Goal: Register for event/course

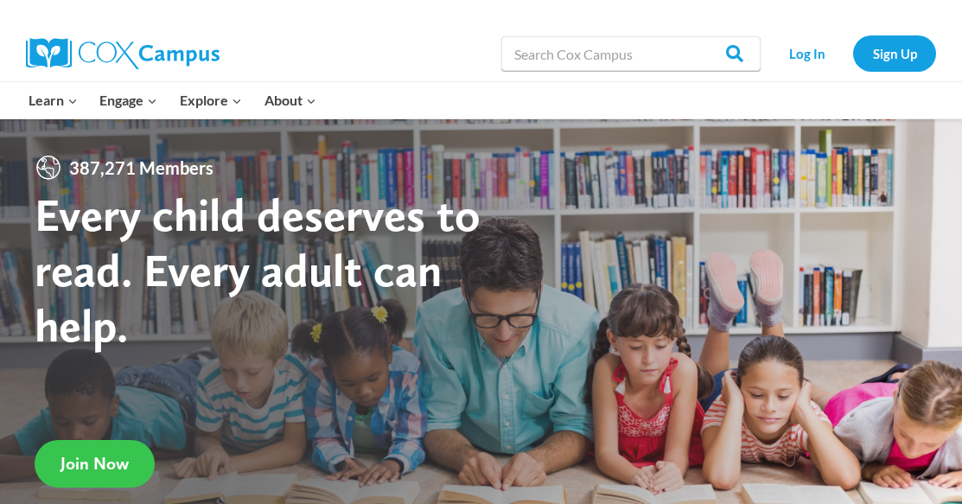
click at [112, 472] on span "Join Now" at bounding box center [95, 463] width 68 height 21
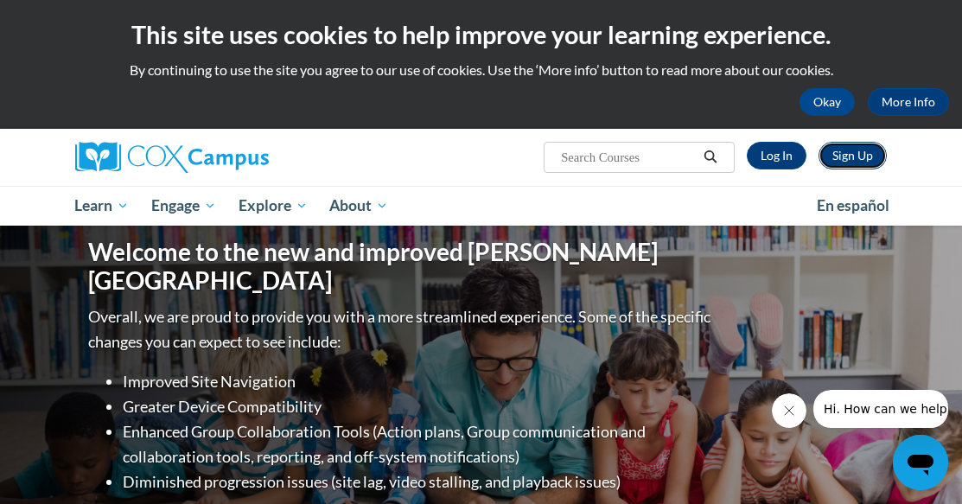
click at [857, 150] on link "Sign Up" at bounding box center [853, 156] width 68 height 28
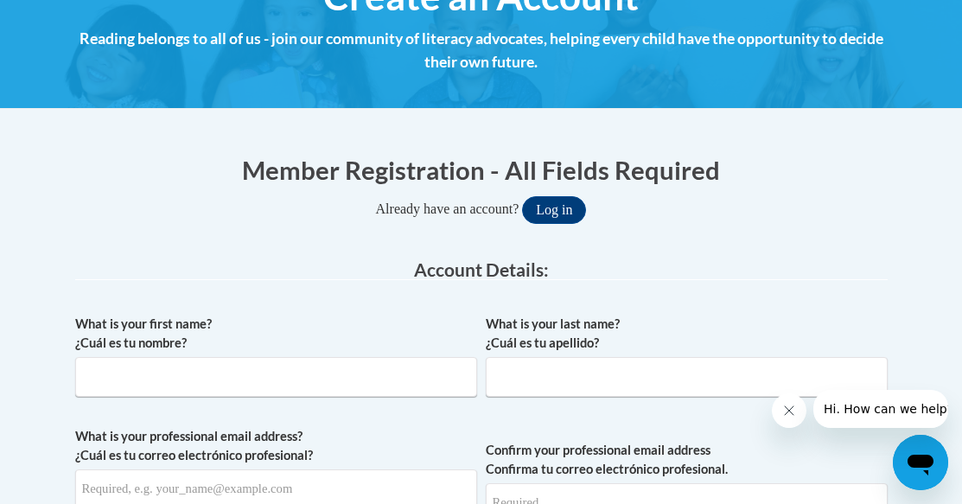
scroll to position [259, 0]
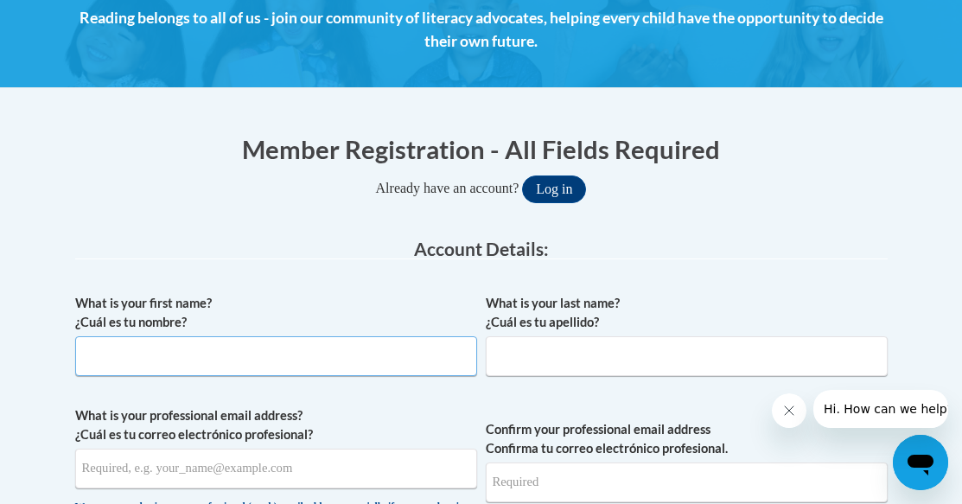
click at [248, 368] on input "What is your first name? ¿Cuál es tu nombre?" at bounding box center [276, 356] width 402 height 40
type input "Jessica"
type input "Martin"
type input "jessicalynnemartin5@gmail.com"
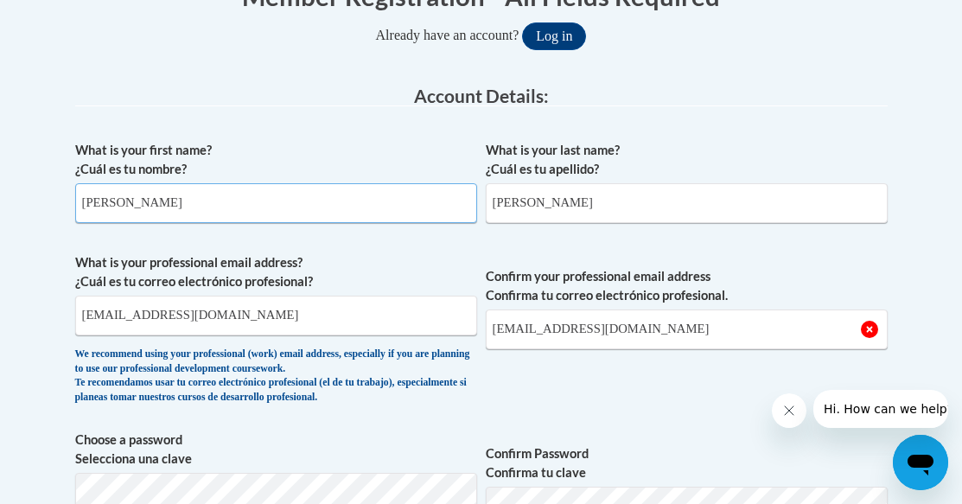
scroll to position [432, 0]
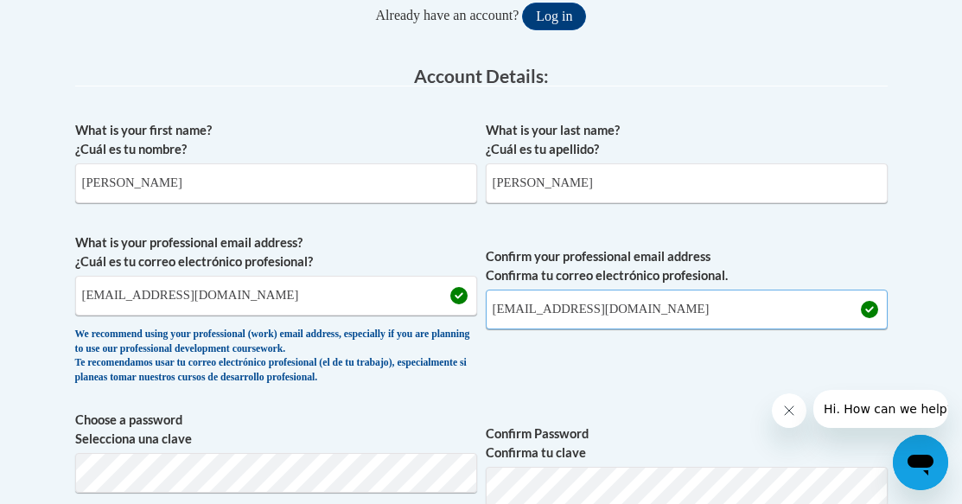
drag, startPoint x: 687, startPoint y: 316, endPoint x: 410, endPoint y: 307, distance: 277.6
click at [411, 307] on span "What is your professional email address? ¿Cuál es tu correo electrónico profesi…" at bounding box center [481, 313] width 813 height 160
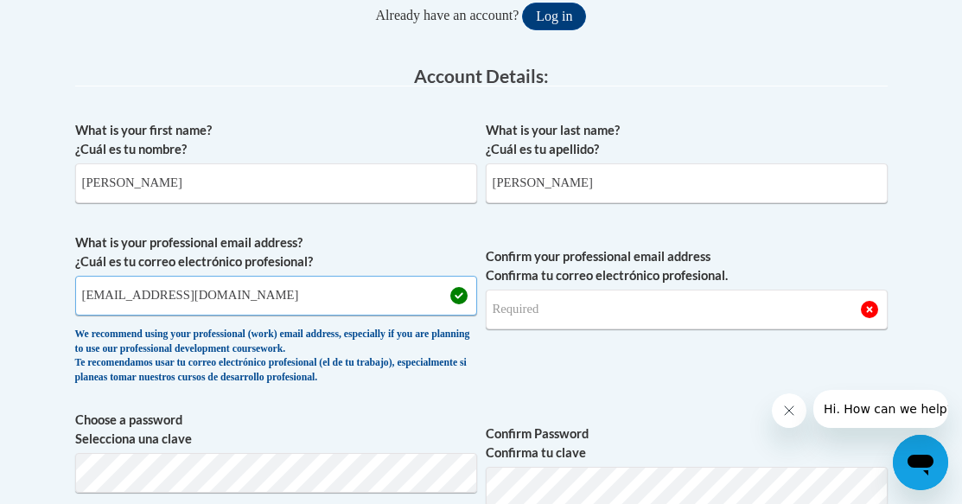
drag, startPoint x: 379, startPoint y: 303, endPoint x: 0, endPoint y: 183, distance: 397.0
type input "jmartin@cambridge.k12.wi.us"
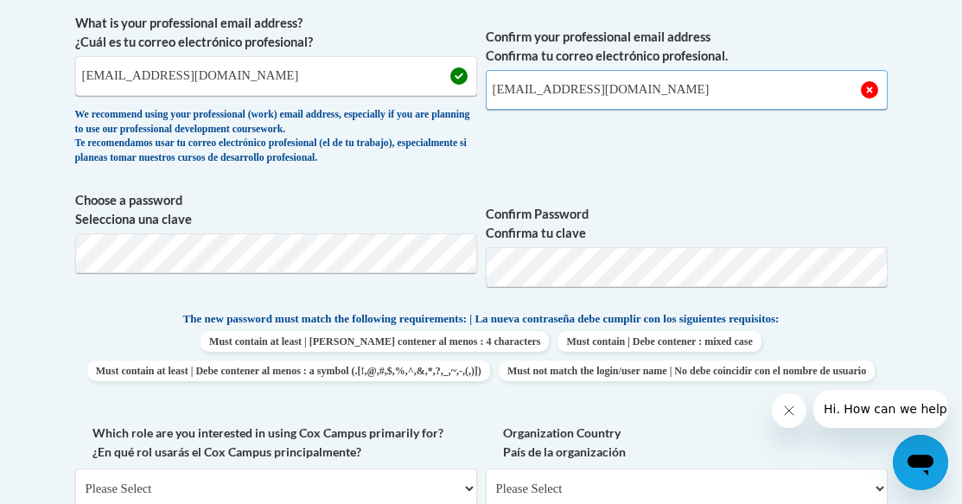
scroll to position [692, 0]
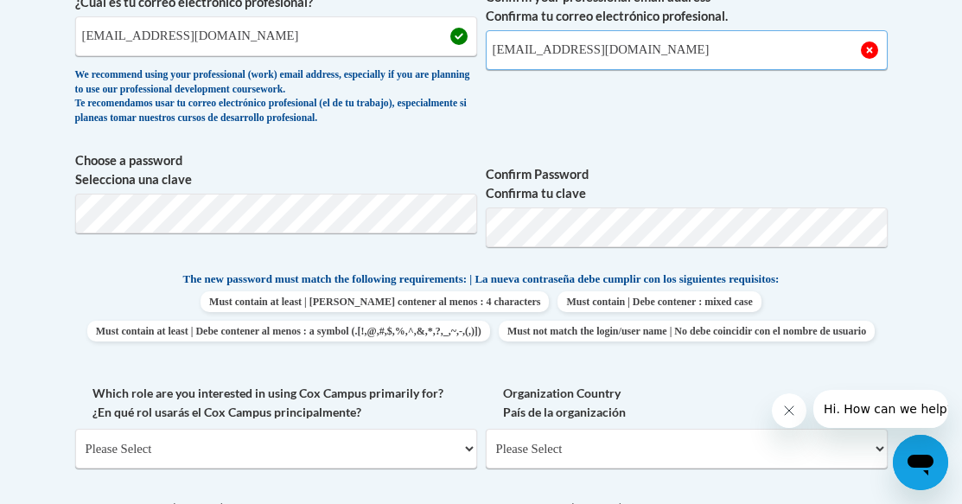
type input "jmartin@cambridge.k12.wi.us"
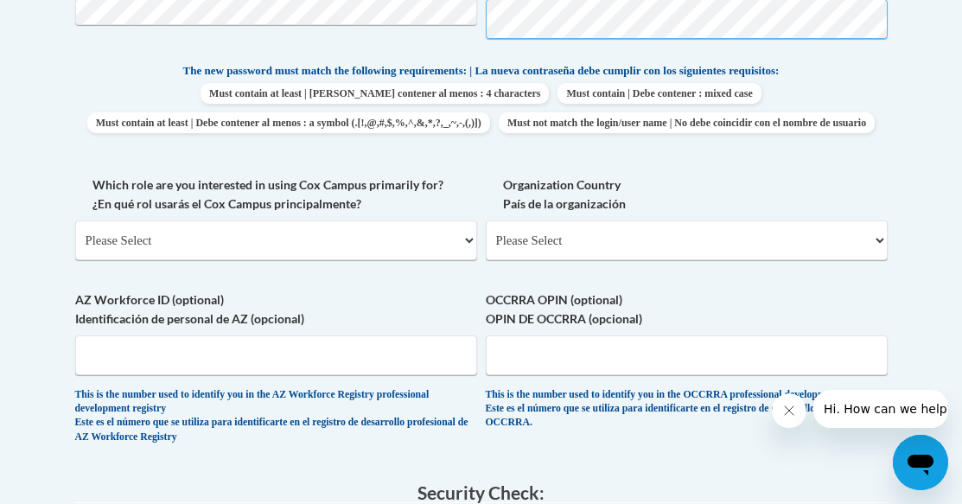
scroll to position [951, 0]
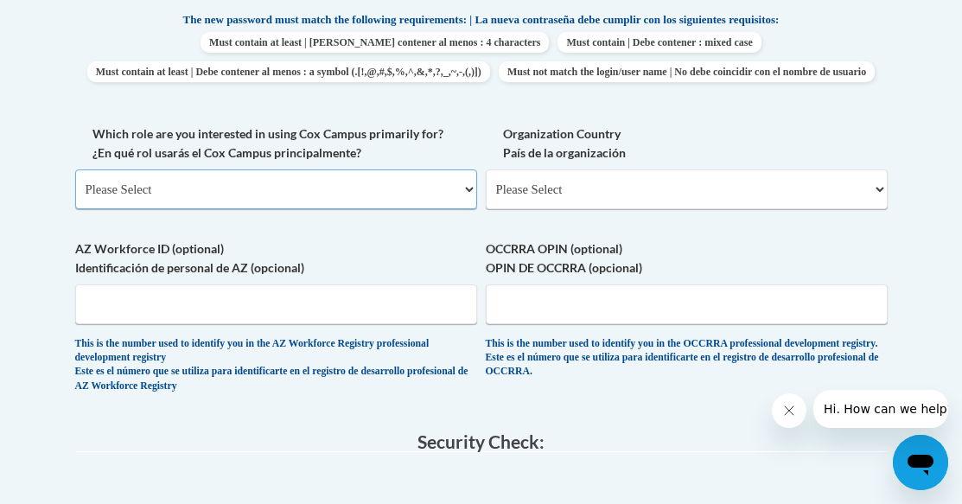
click at [313, 209] on select "Please Select College/University | Colegio/Universidad Community/Nonprofit Part…" at bounding box center [276, 189] width 402 height 40
select select "fbf2d438-af2f-41f8-98f1-81c410e29de3"
click at [75, 199] on select "Please Select College/University | Colegio/Universidad Community/Nonprofit Part…" at bounding box center [276, 189] width 402 height 40
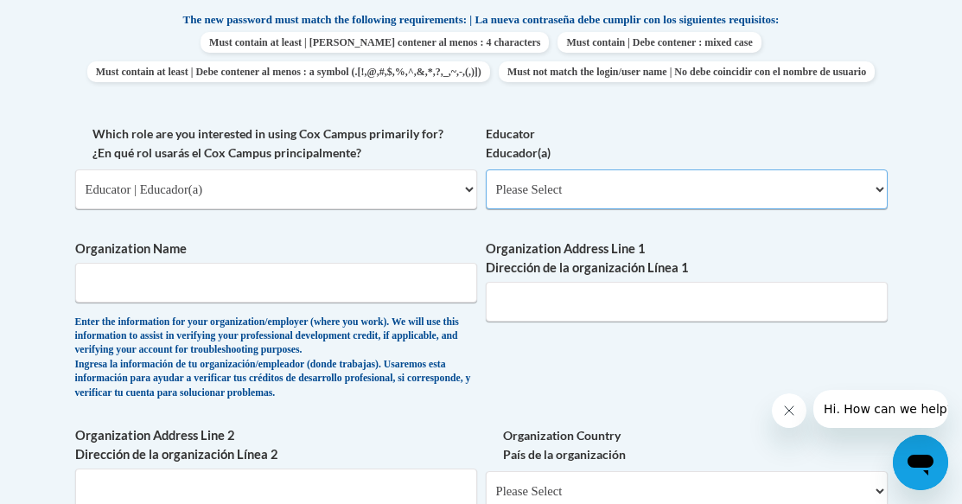
click at [571, 209] on select "Please Select Early Learning/Daycare Teacher/Family Home Care Provider | Maestr…" at bounding box center [687, 189] width 402 height 40
select select "8e40623d-54d0-45cd-9f92-5df65cd3f8cf"
click at [486, 199] on select "Please Select Early Learning/Daycare Teacher/Family Home Care Provider | Maestr…" at bounding box center [687, 189] width 402 height 40
click at [214, 303] on input "Organization Name" at bounding box center [276, 283] width 402 height 40
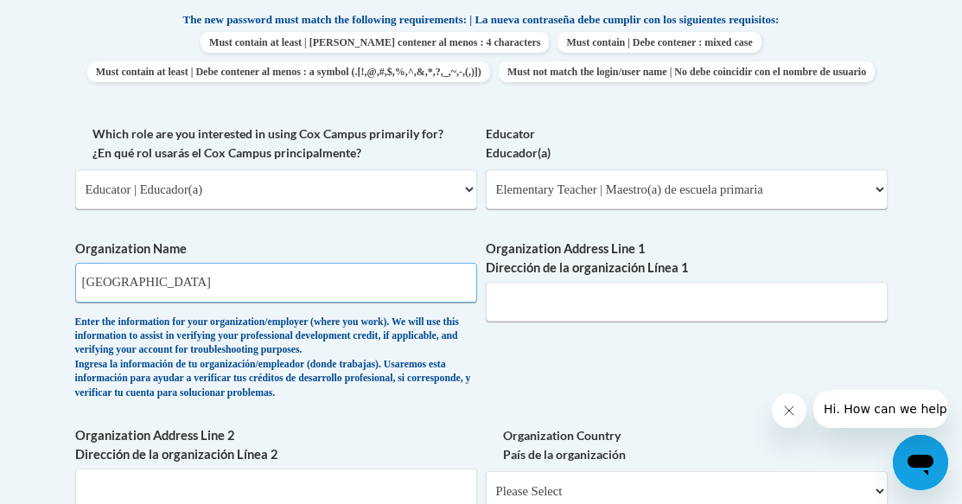
type input "Cambridge"
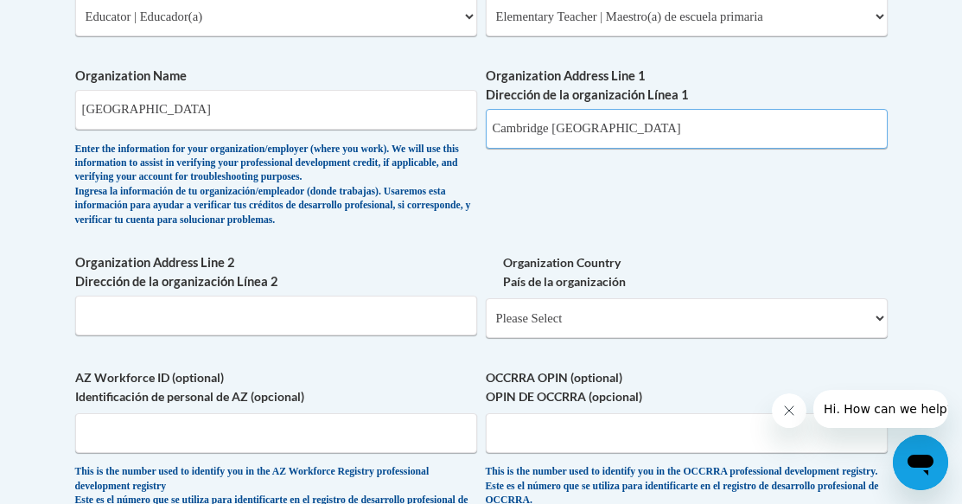
scroll to position [1210, 0]
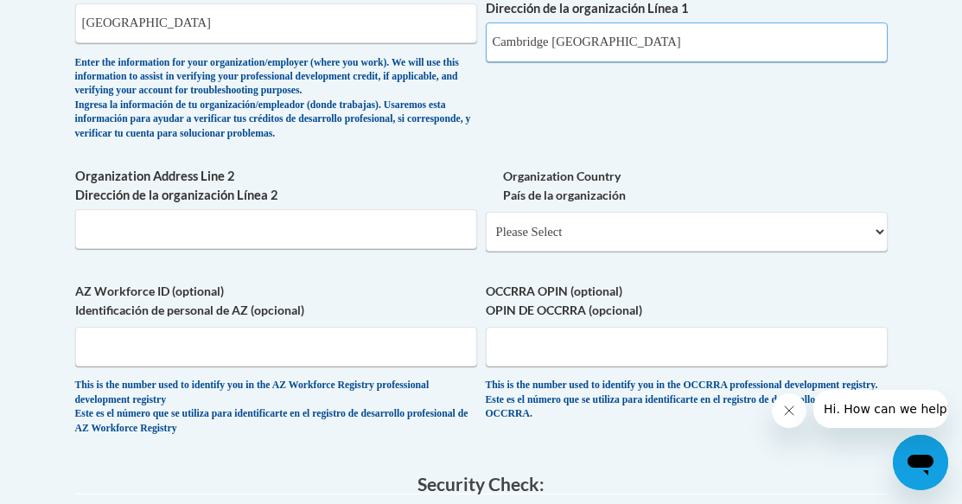
type input "Cambridge WI"
drag, startPoint x: 601, startPoint y: 282, endPoint x: 601, endPoint y: 267, distance: 14.7
click at [602, 265] on div "Organization Country País de la organización Please Select United States | Esta…" at bounding box center [687, 216] width 402 height 98
click at [600, 252] on select "Please Select United States | Estados Unidos Outside of the United States | Fue…" at bounding box center [687, 232] width 402 height 40
select select "ad49bcad-a171-4b2e-b99c-48b446064914"
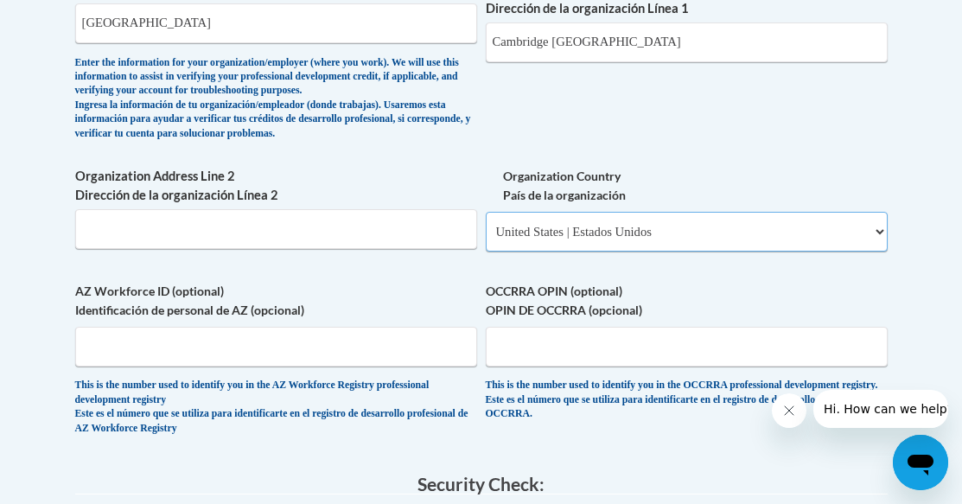
click at [486, 241] on select "Please Select United States | Estados Unidos Outside of the United States | Fue…" at bounding box center [687, 232] width 402 height 40
select select
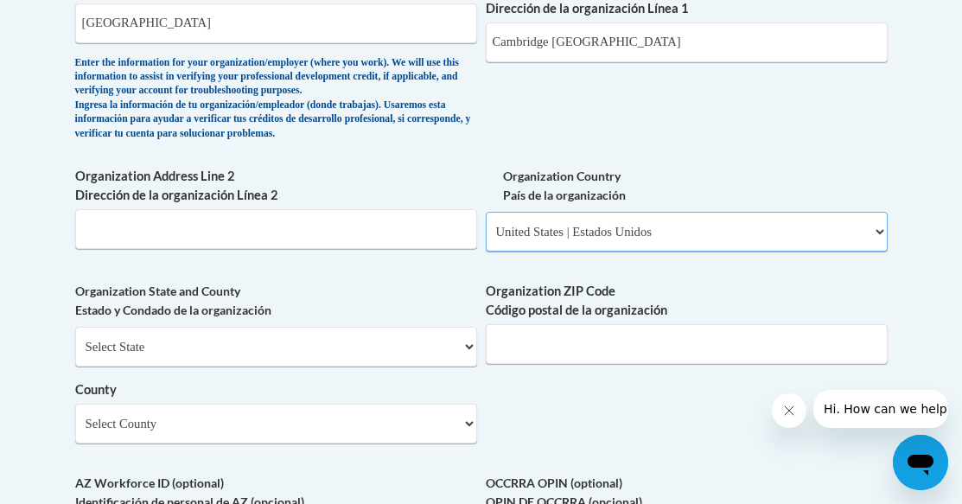
scroll to position [1383, 0]
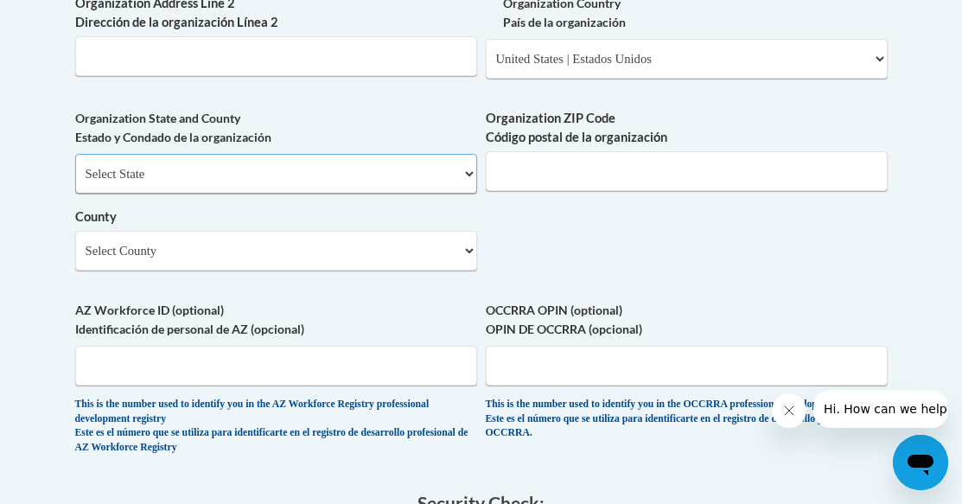
click at [258, 194] on select "Select State Alabama Alaska Arizona Arkansas California Colorado Connecticut De…" at bounding box center [276, 174] width 402 height 40
select select "Wisconsin"
click at [75, 182] on select "Select State Alabama Alaska Arizona Arkansas California Colorado Connecticut De…" at bounding box center [276, 174] width 402 height 40
click at [576, 191] on input "Organization ZIP Code Código postal de la organización" at bounding box center [687, 171] width 402 height 40
type input "53531"
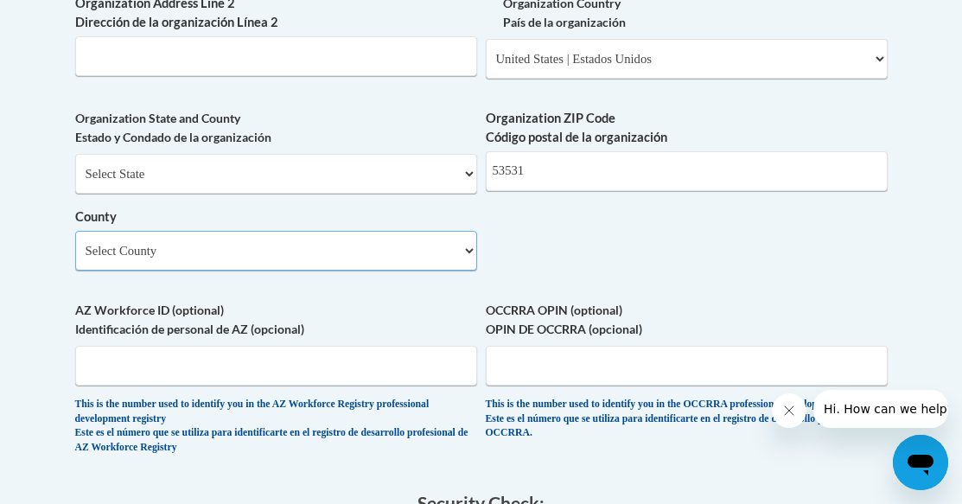
click at [218, 271] on select "Select County Adams Ashland Barron Bayfield Brown Buffalo Burnett Calumet Chipp…" at bounding box center [276, 251] width 402 height 40
select select "Dane"
click at [75, 259] on select "Select County Adams Ashland Barron Bayfield Brown Buffalo Burnett Calumet Chipp…" at bounding box center [276, 251] width 402 height 40
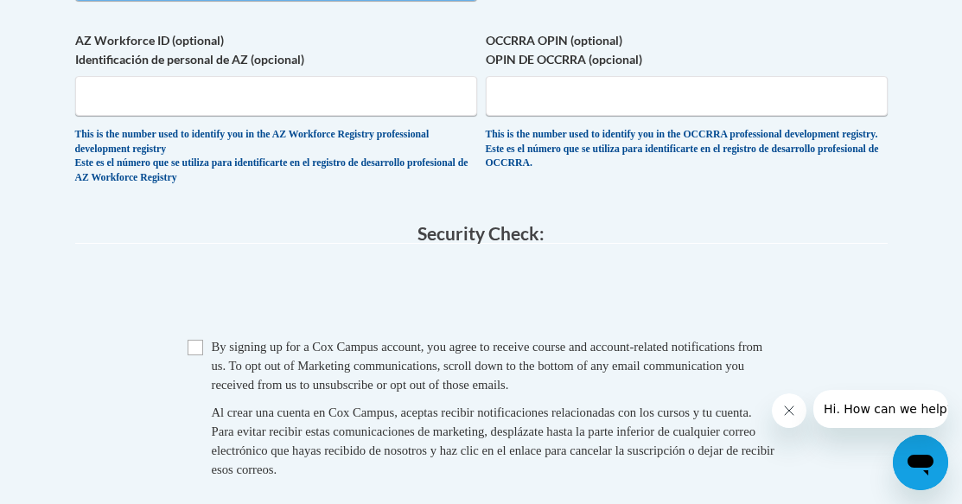
scroll to position [1729, 0]
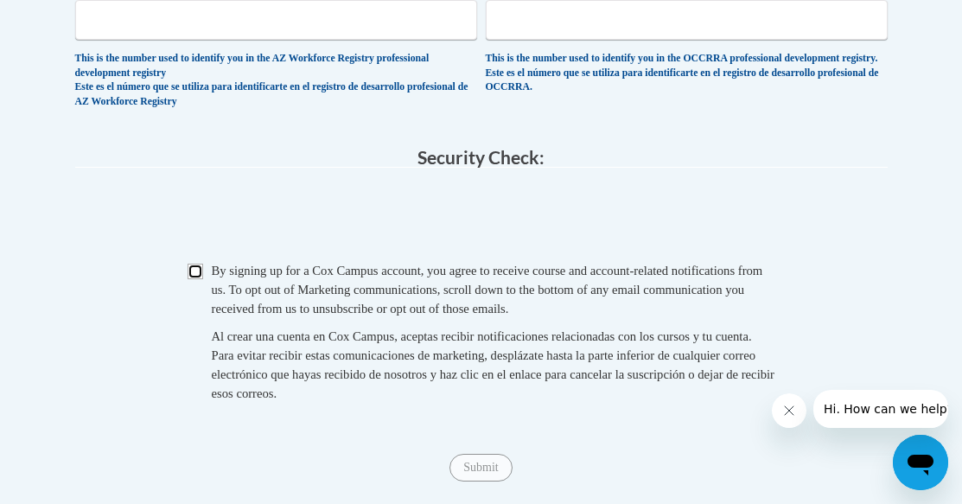
click at [201, 279] on input "Checkbox" at bounding box center [196, 272] width 16 height 16
checkbox input "true"
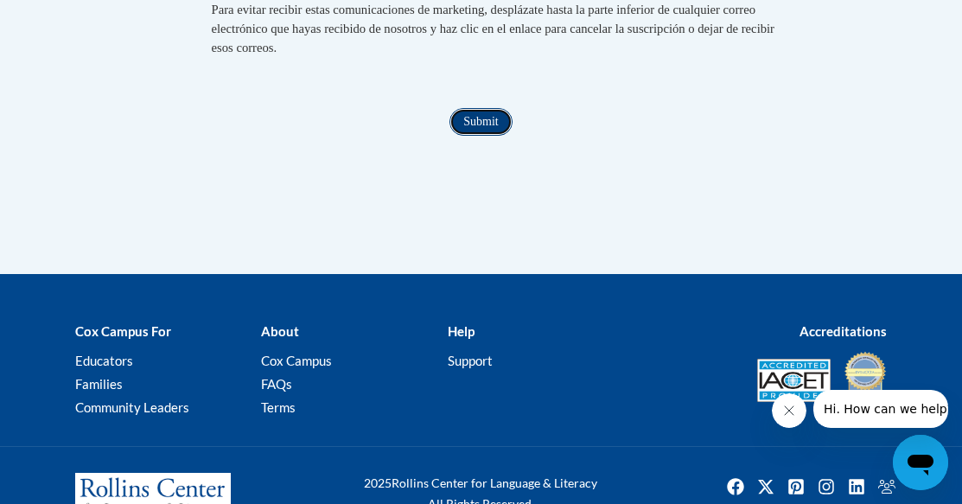
click at [481, 136] on input "Submit" at bounding box center [480, 122] width 62 height 28
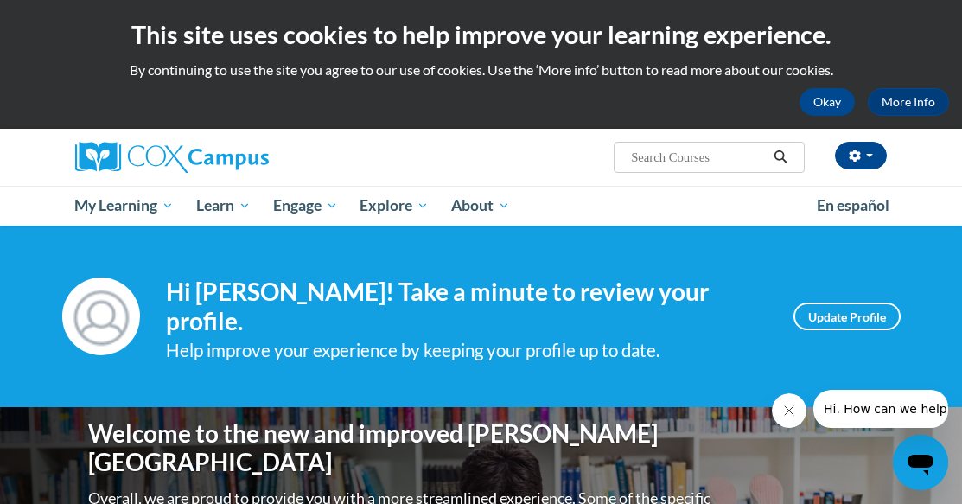
click at [742, 157] on input "Search..." at bounding box center [698, 157] width 138 height 21
type input "phonics interventions"
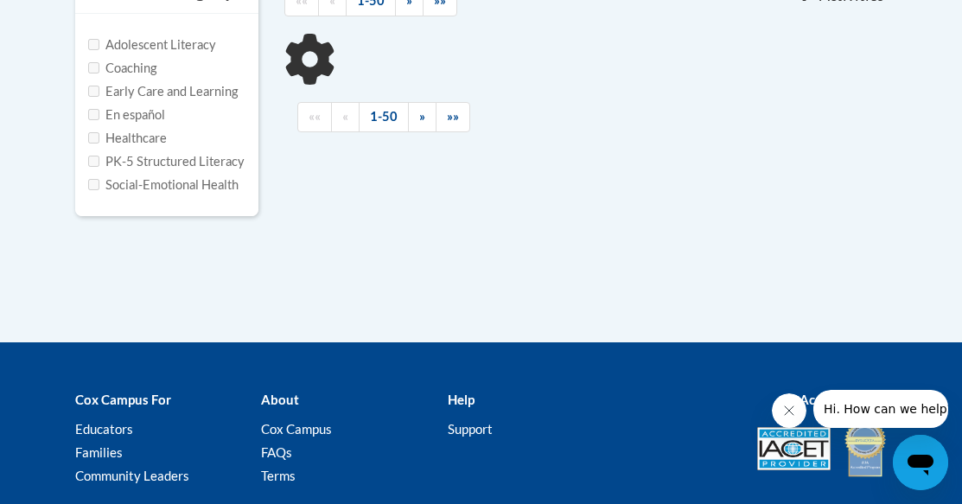
scroll to position [432, 0]
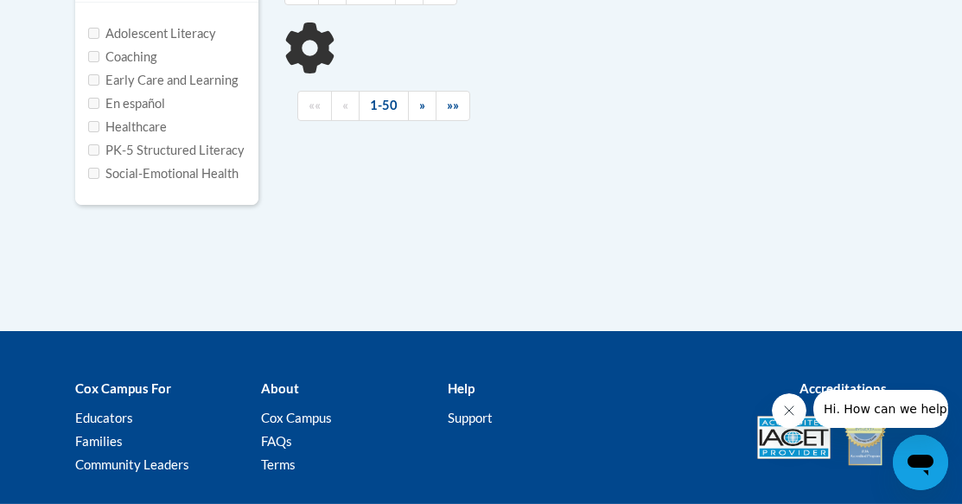
type input "phonics interventions"
click at [92, 37] on input "Adolescent Literacy" at bounding box center [93, 33] width 11 height 11
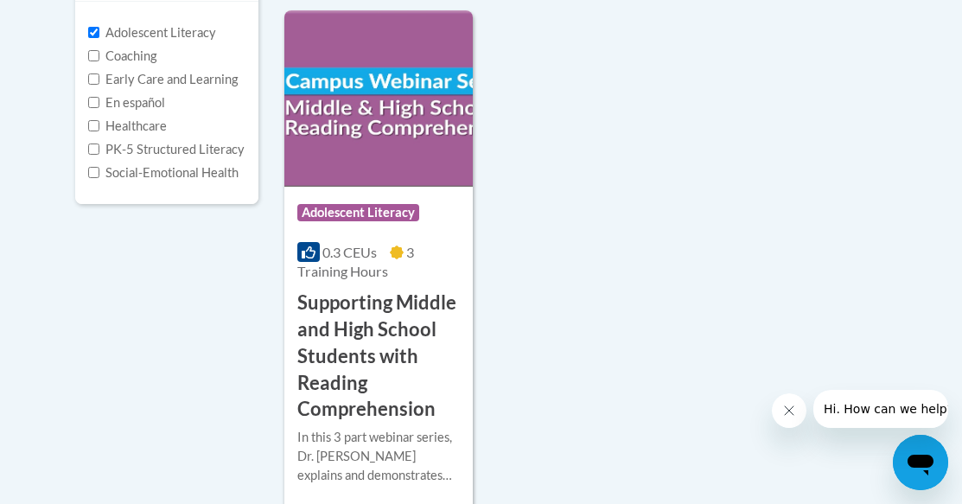
scroll to position [346, 0]
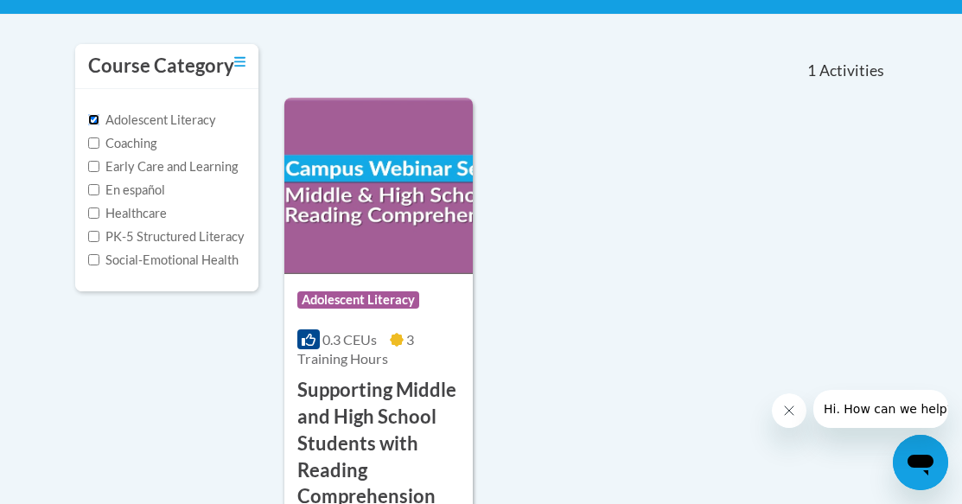
click at [90, 120] on input "Adolescent Literacy" at bounding box center [93, 119] width 11 height 11
checkbox input "false"
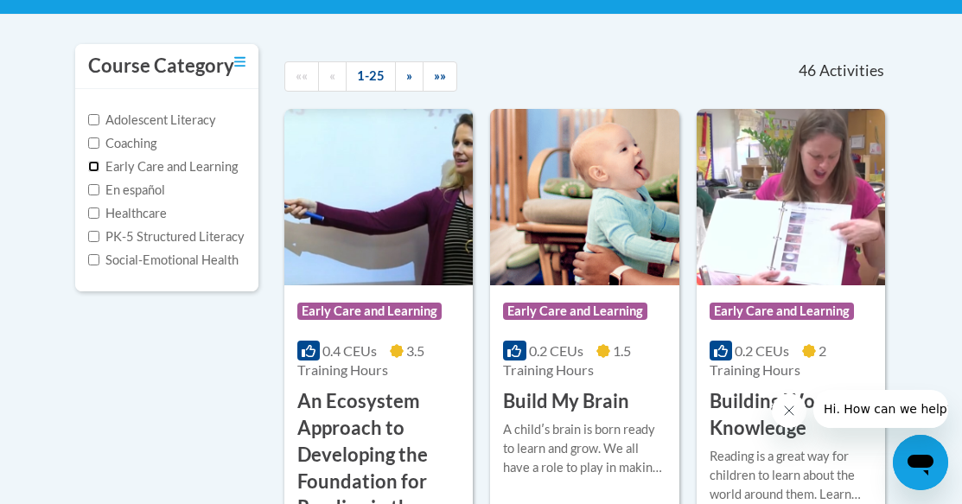
click at [94, 164] on input "Early Care and Learning" at bounding box center [93, 166] width 11 height 11
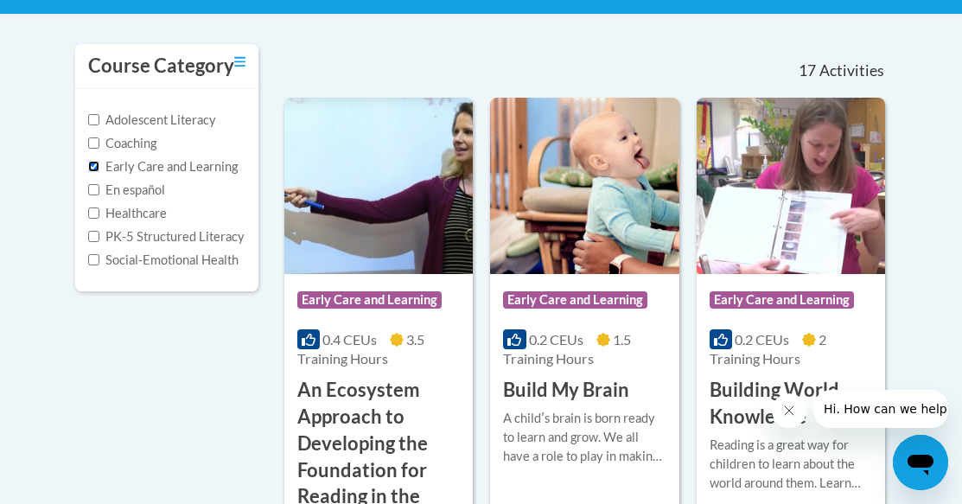
click at [92, 161] on input "Early Care and Learning" at bounding box center [93, 166] width 11 height 11
checkbox input "false"
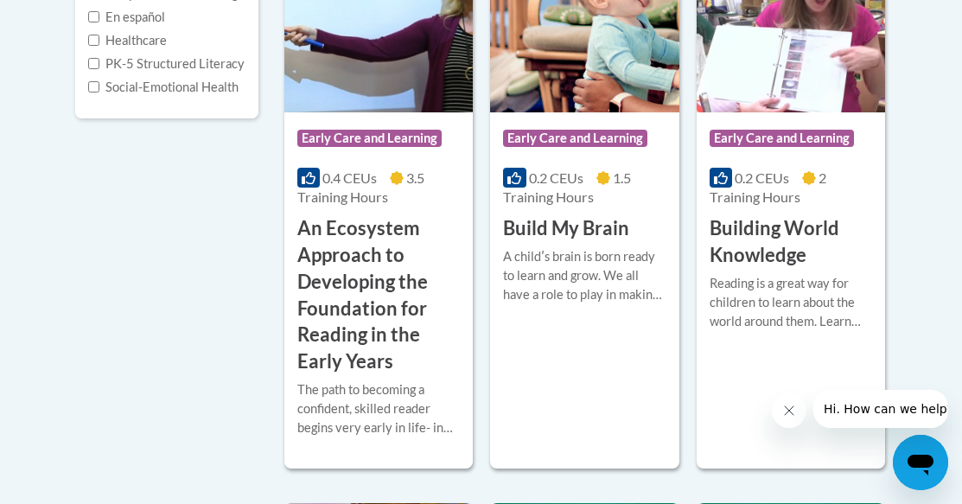
scroll to position [0, 0]
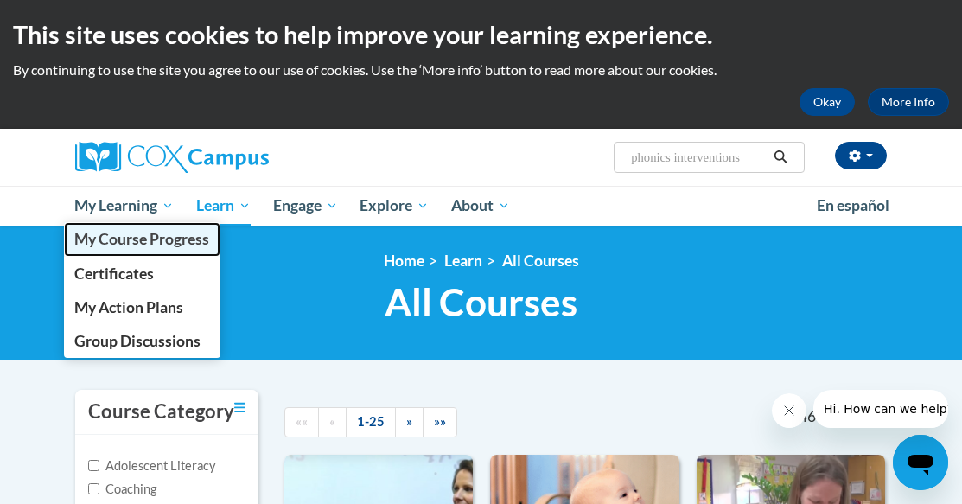
click at [147, 238] on span "My Course Progress" at bounding box center [141, 239] width 135 height 18
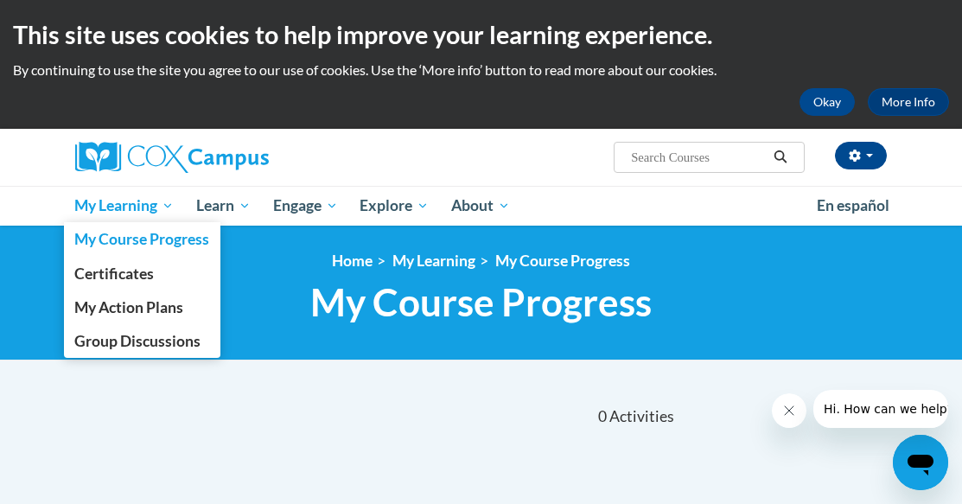
click at [160, 204] on span "My Learning" at bounding box center [123, 205] width 99 height 21
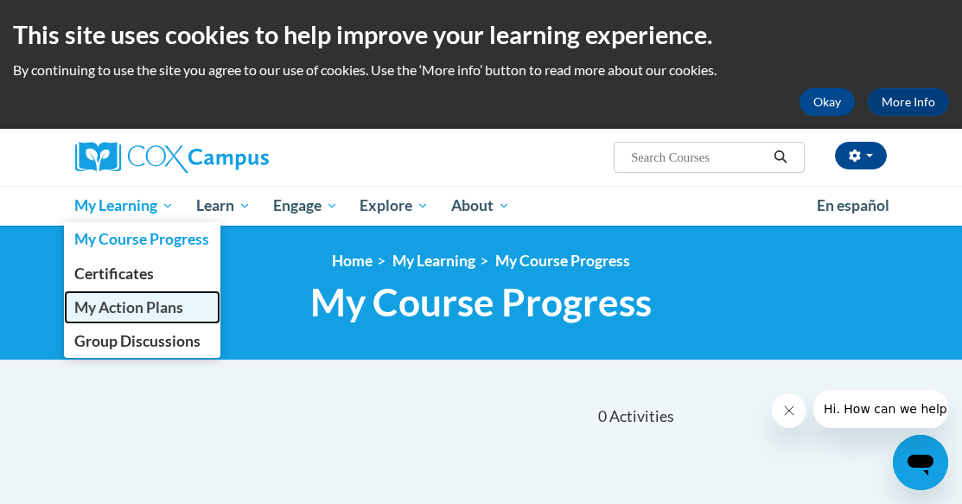
click at [131, 309] on span "My Action Plans" at bounding box center [128, 307] width 109 height 18
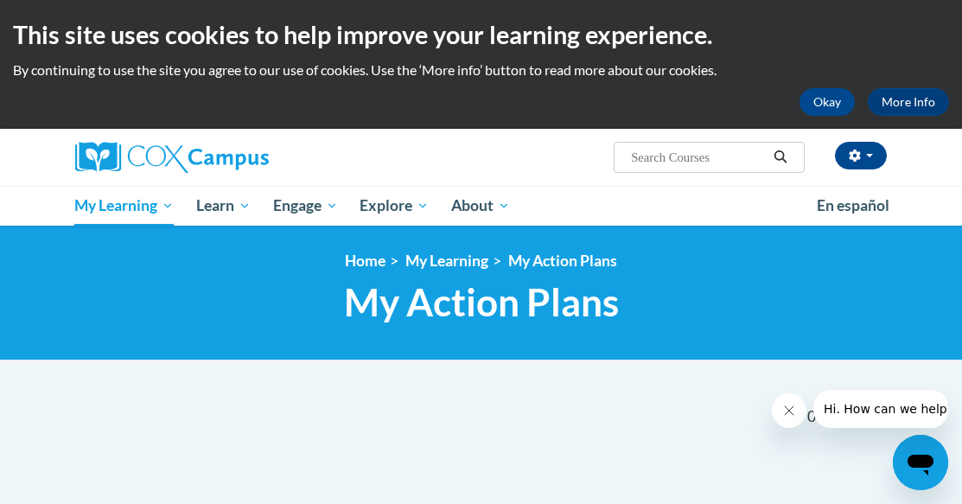
click at [385, 65] on p "By continuing to use the site you agree to our use of cookies. Use the ‘More in…" at bounding box center [481, 70] width 936 height 19
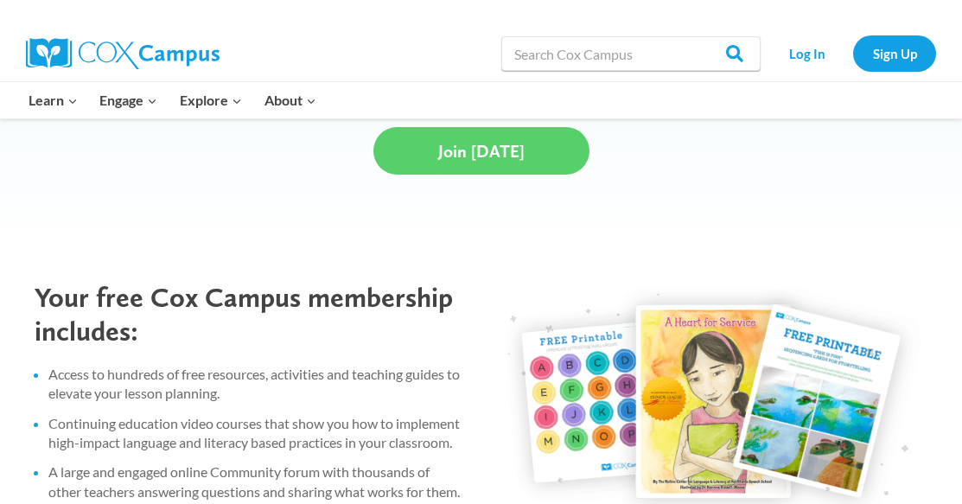
scroll to position [692, 0]
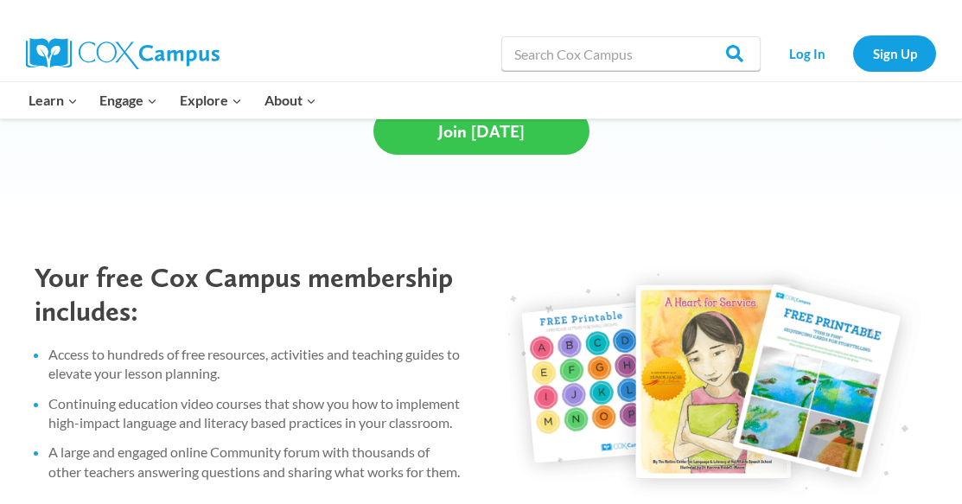
click at [525, 137] on link "Join Today" at bounding box center [481, 131] width 216 height 48
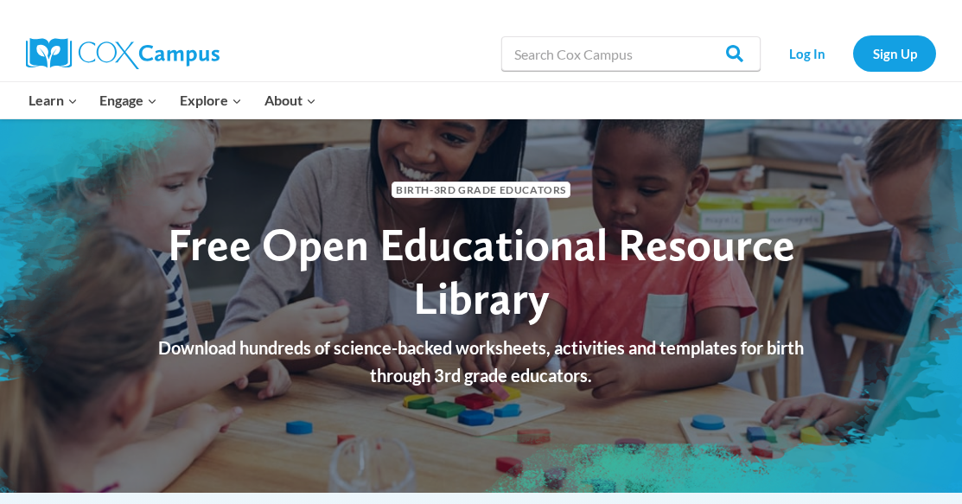
scroll to position [0, 0]
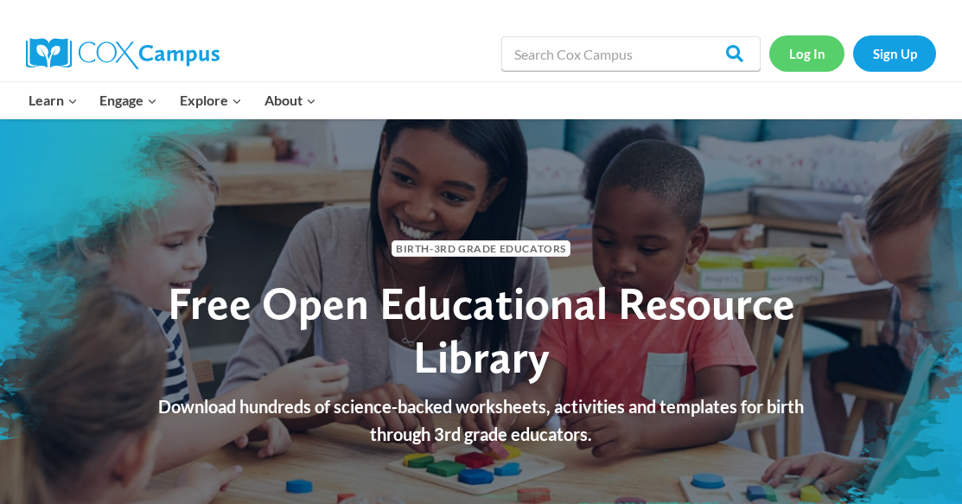
click at [828, 51] on link "Log In" at bounding box center [806, 52] width 75 height 35
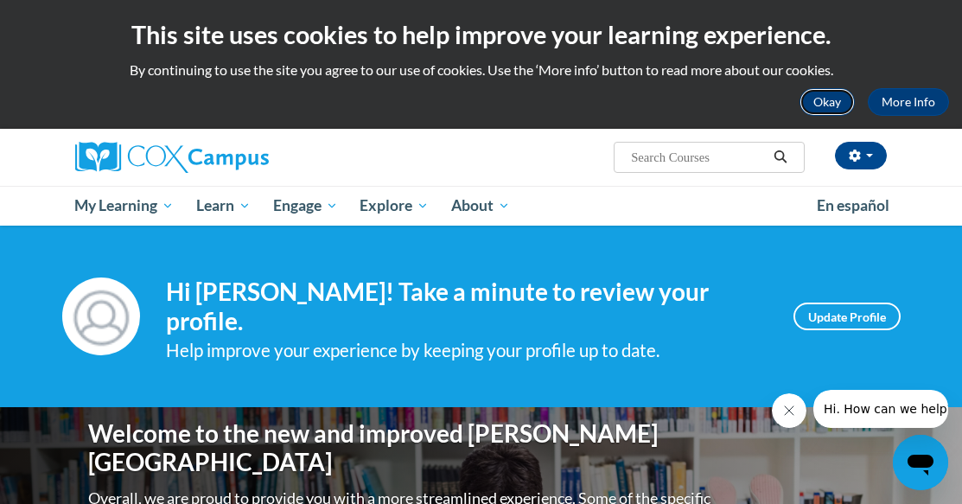
click at [836, 100] on button "Okay" at bounding box center [827, 102] width 55 height 28
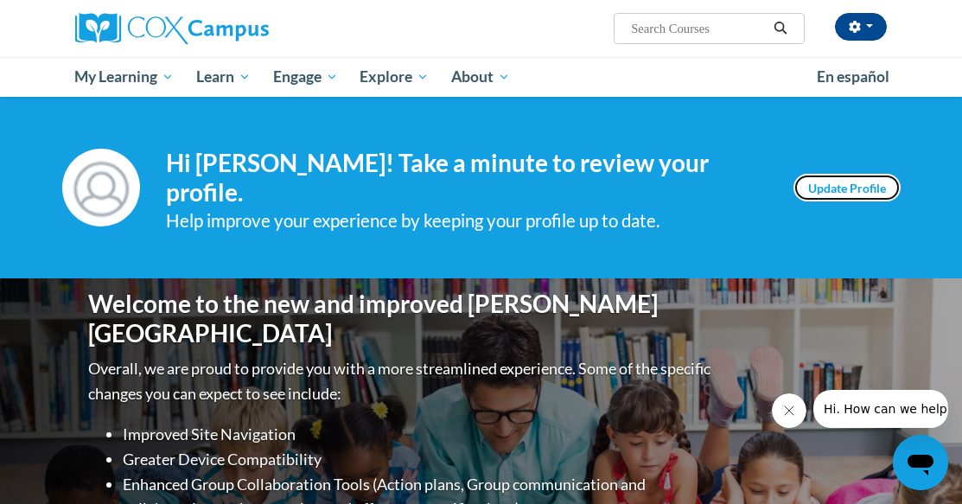
click at [819, 177] on link "Update Profile" at bounding box center [847, 188] width 107 height 28
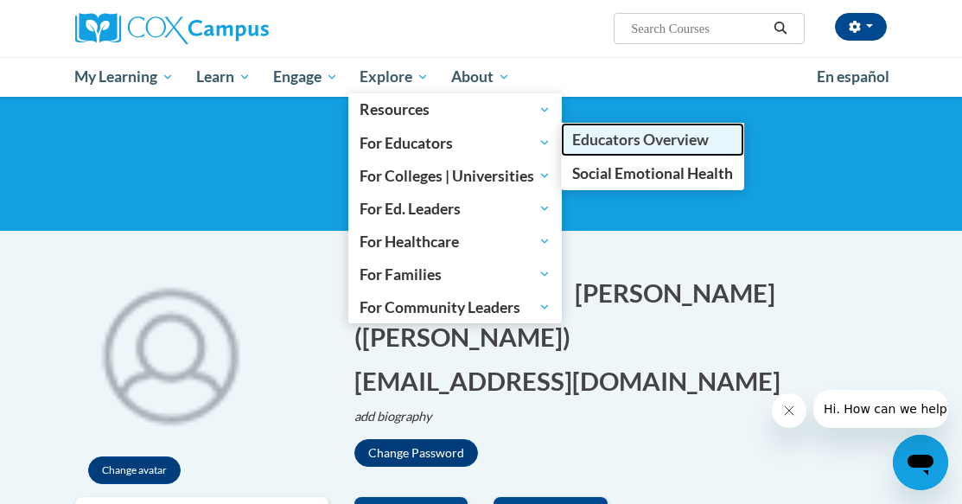
click at [680, 140] on span "Educators Overview" at bounding box center [640, 140] width 137 height 18
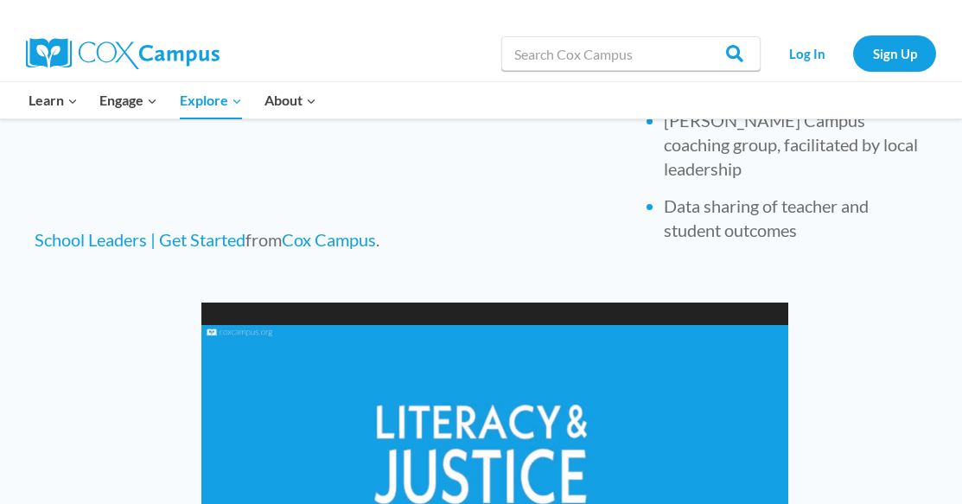
scroll to position [1297, 0]
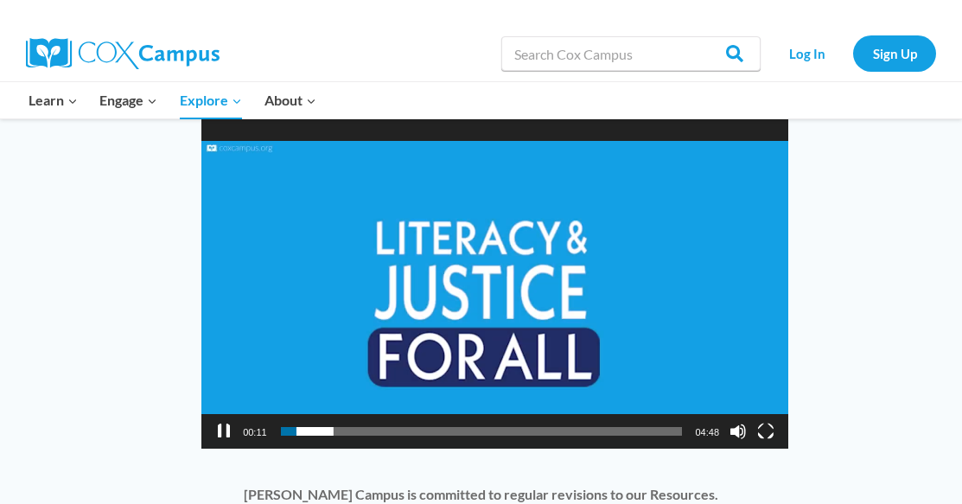
drag, startPoint x: 220, startPoint y: 454, endPoint x: 230, endPoint y: 437, distance: 19.4
click at [222, 440] on button "Pause" at bounding box center [223, 431] width 17 height 17
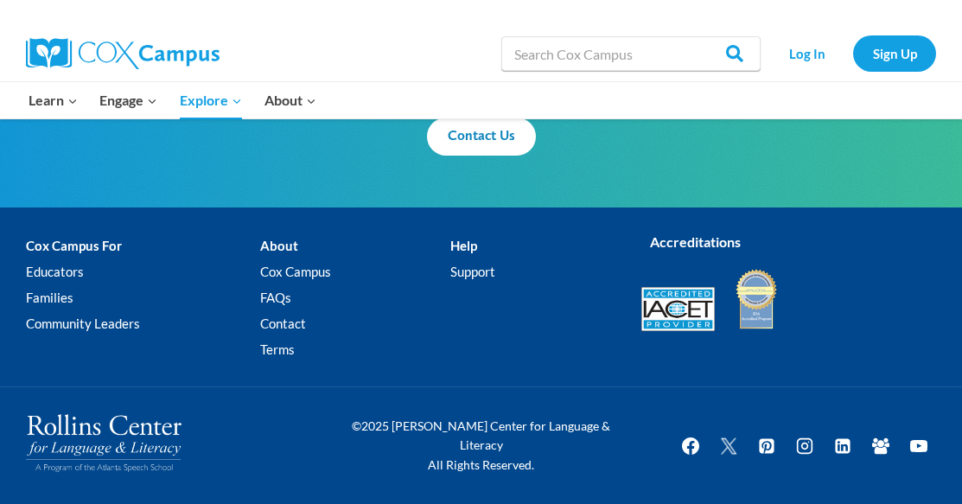
scroll to position [2203, 0]
click at [58, 278] on link "Educators" at bounding box center [143, 272] width 234 height 26
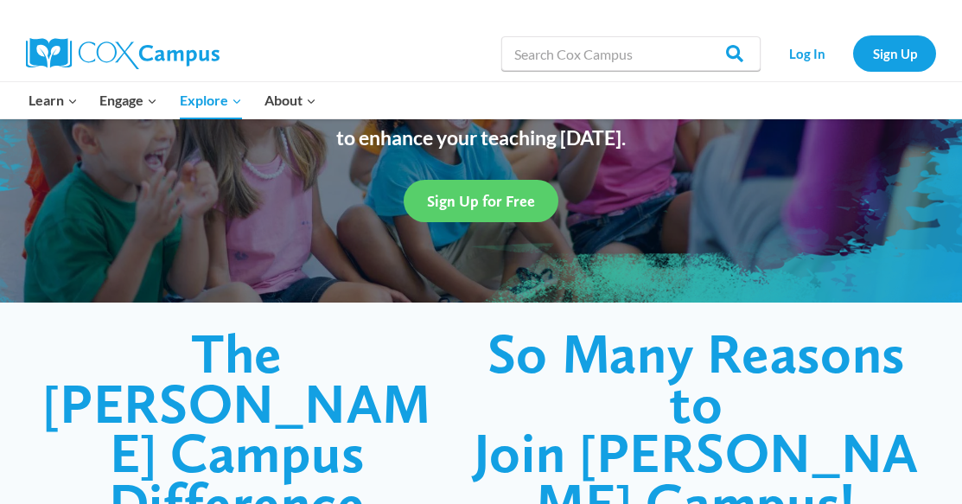
scroll to position [259, 0]
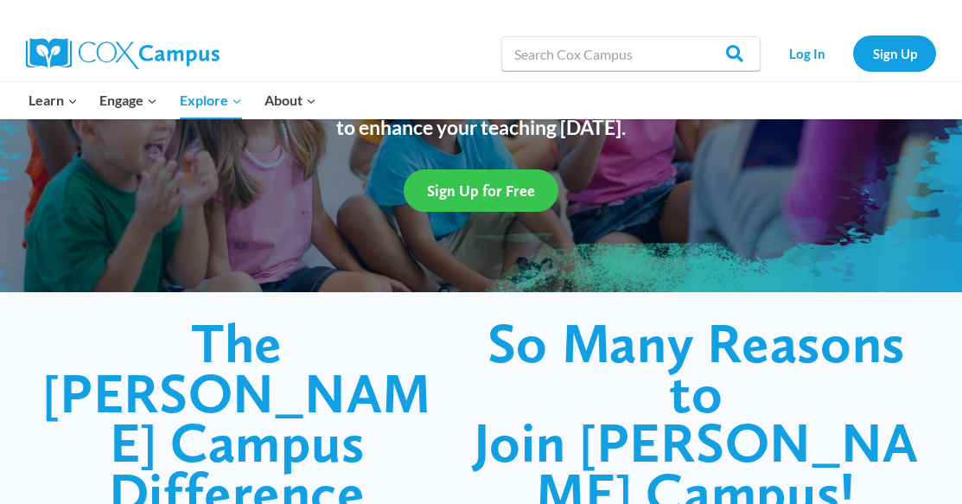
click at [516, 181] on link "Sign Up for Free" at bounding box center [481, 190] width 155 height 42
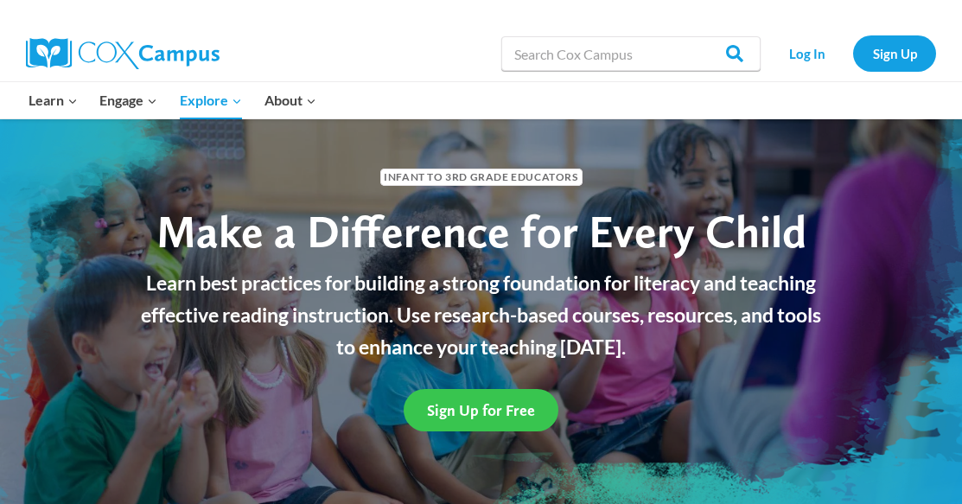
scroll to position [0, 0]
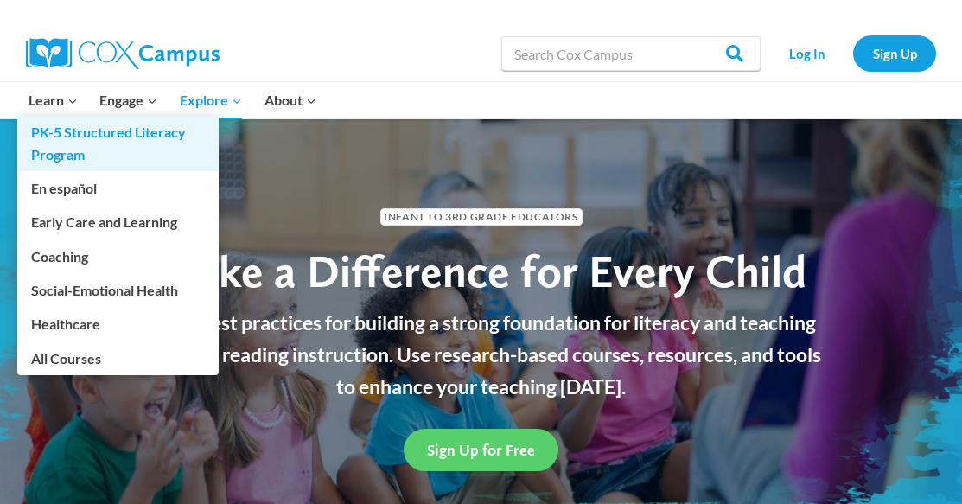
click at [50, 142] on link "PK-5 Structured Literacy Program" at bounding box center [117, 143] width 201 height 55
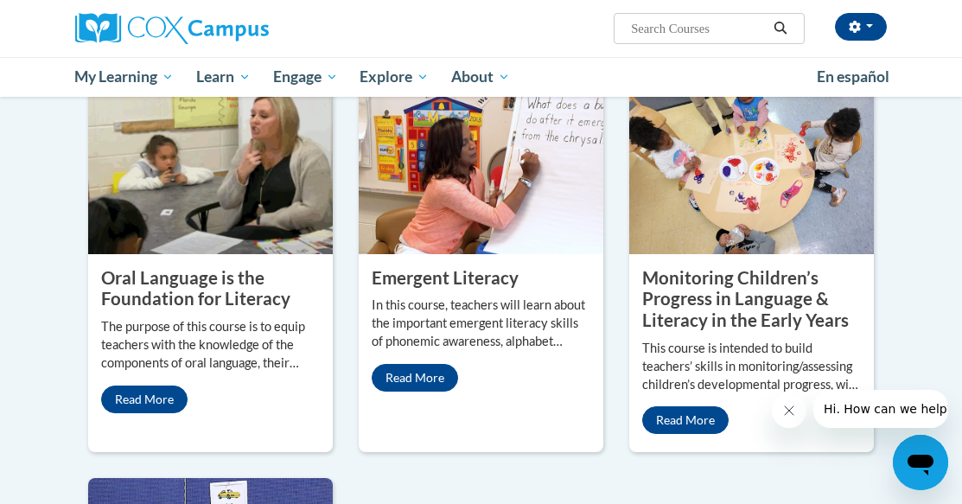
scroll to position [1556, 0]
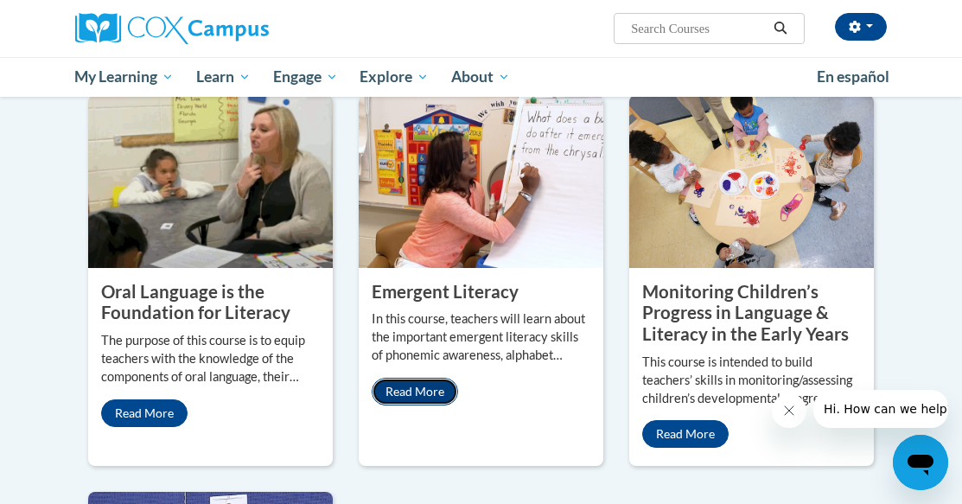
click at [404, 378] on link "Read More" at bounding box center [415, 392] width 86 height 28
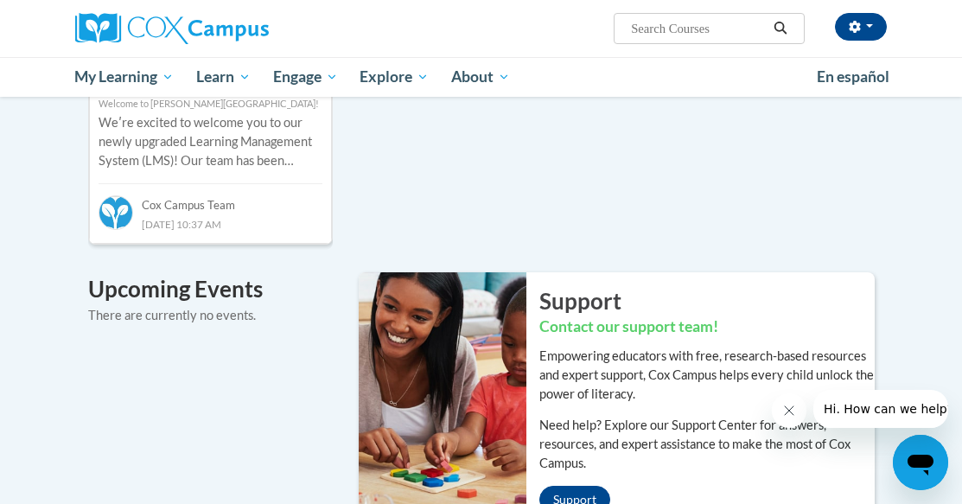
scroll to position [1066, 0]
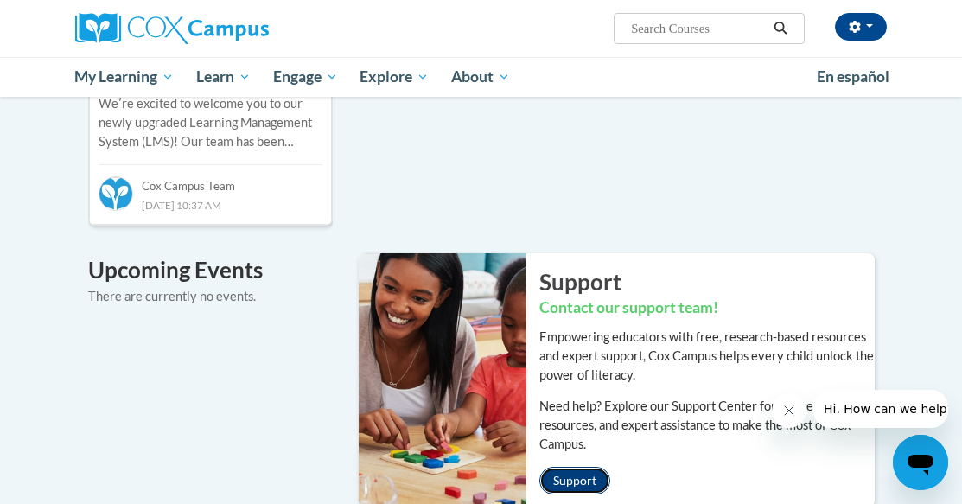
click at [593, 467] on link "Support" at bounding box center [574, 481] width 71 height 28
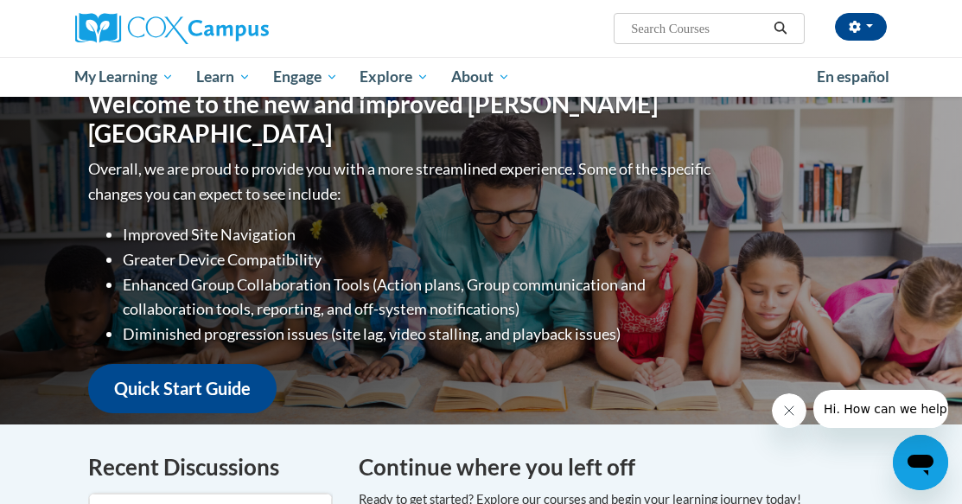
scroll to position [0, 0]
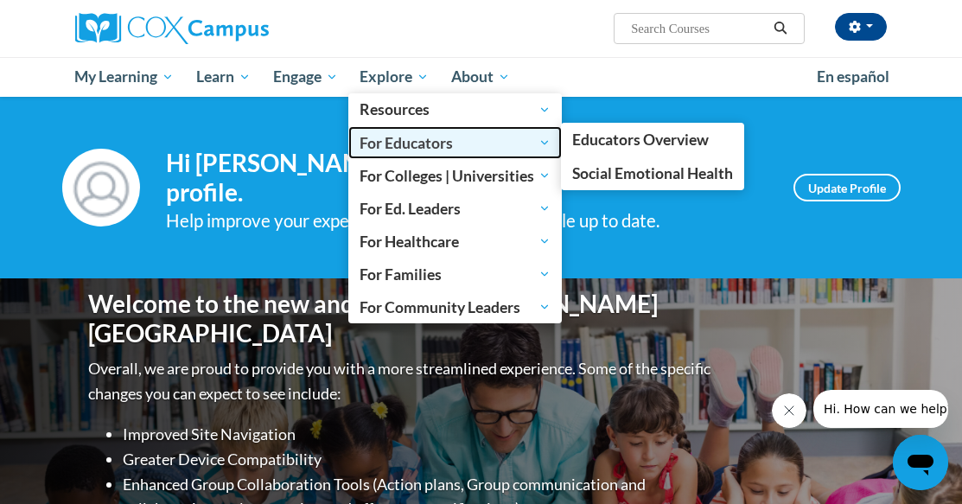
click at [431, 143] on span "For Educators" at bounding box center [455, 142] width 191 height 21
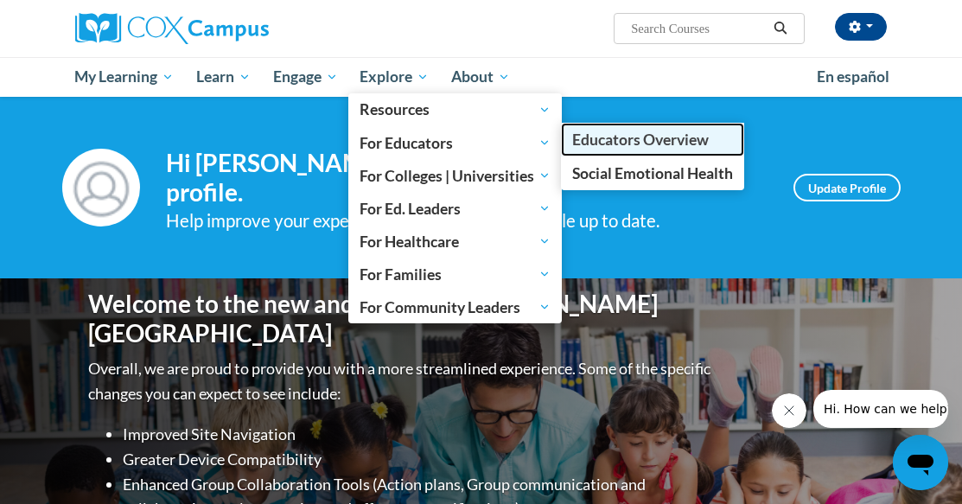
click at [647, 141] on span "Educators Overview" at bounding box center [640, 140] width 137 height 18
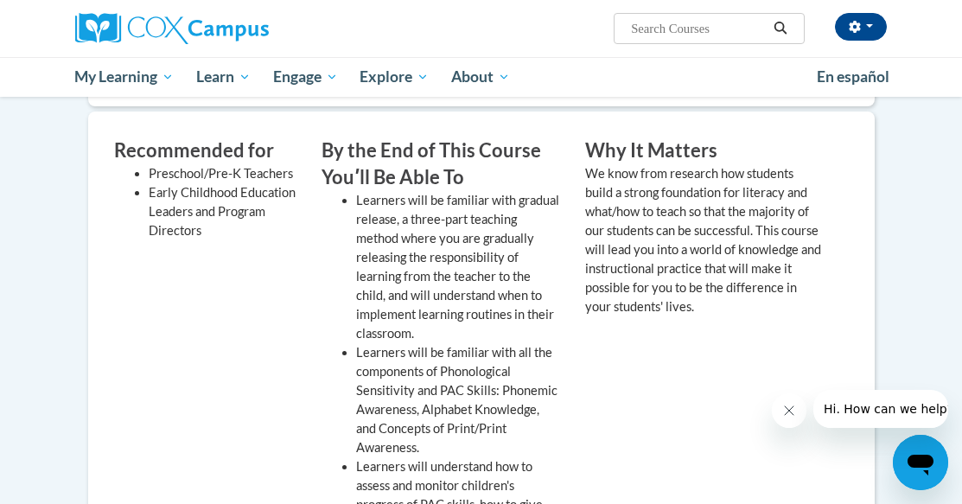
scroll to position [142, 0]
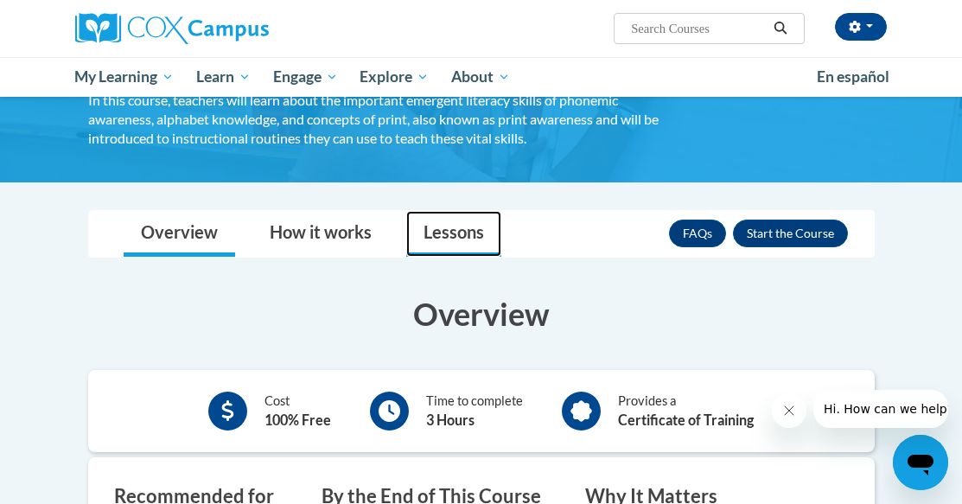
click at [422, 223] on link "Lessons" at bounding box center [453, 234] width 95 height 46
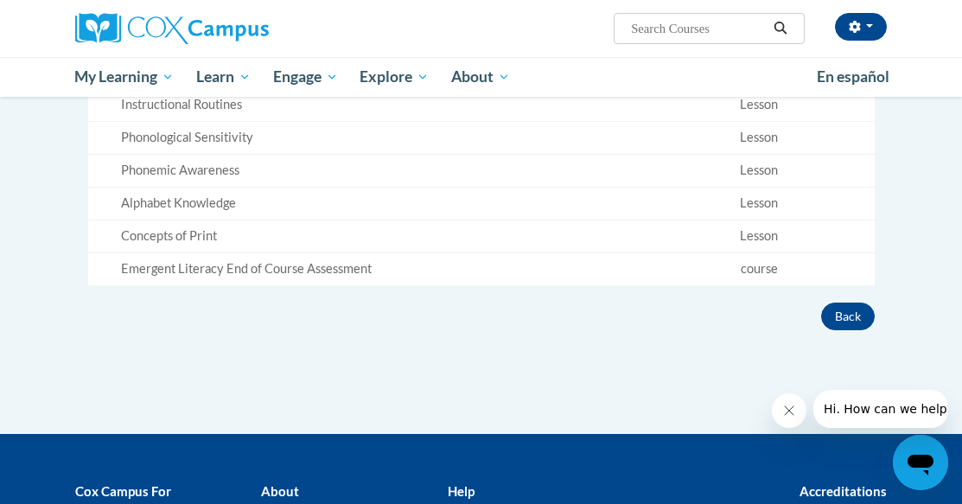
scroll to position [574, 0]
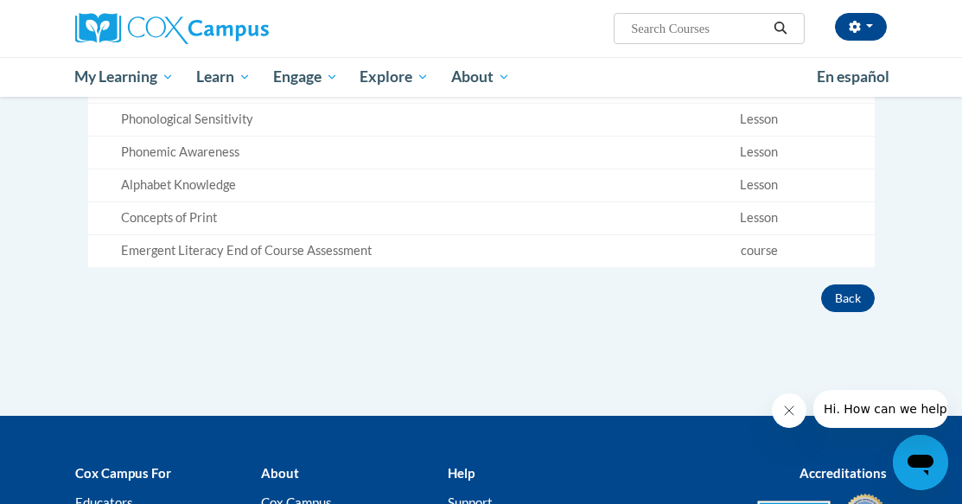
click at [197, 219] on div "Concepts of Print" at bounding box center [379, 218] width 517 height 18
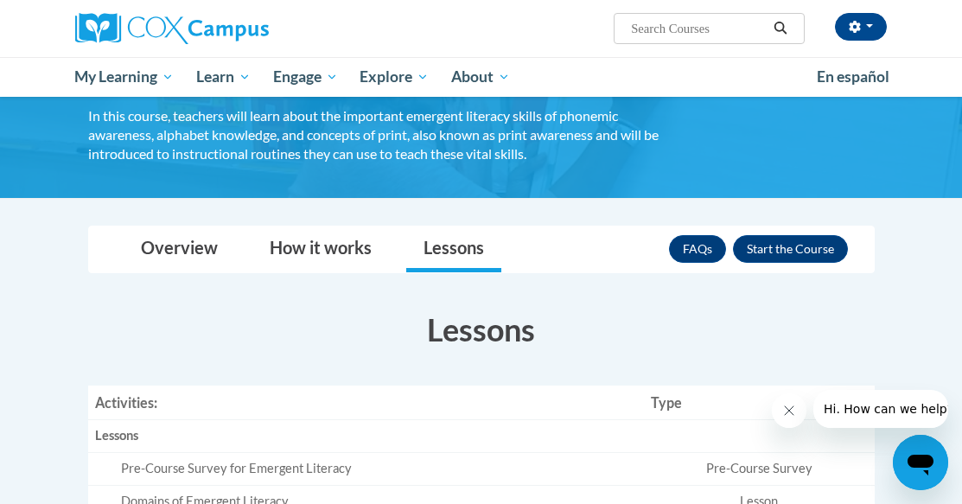
scroll to position [0, 0]
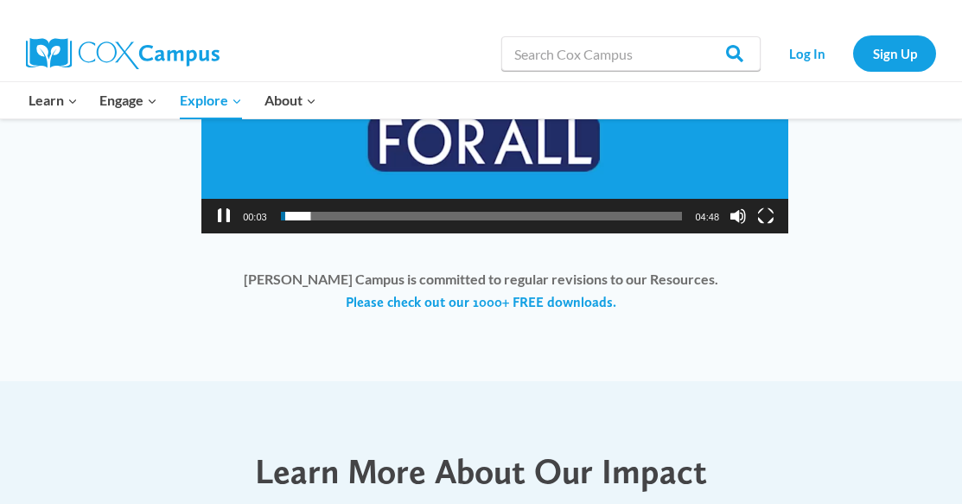
scroll to position [1383, 0]
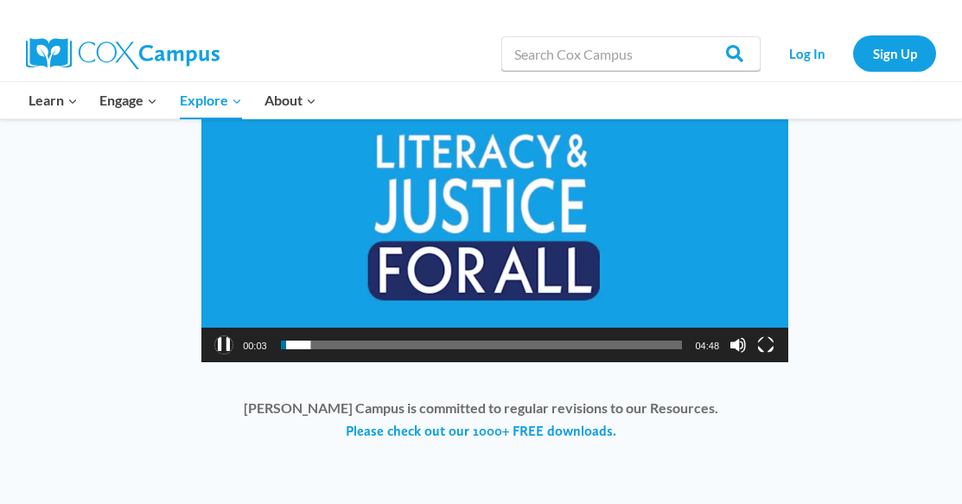
click at [226, 354] on button "Pause" at bounding box center [223, 344] width 17 height 17
